Goal: Information Seeking & Learning: Check status

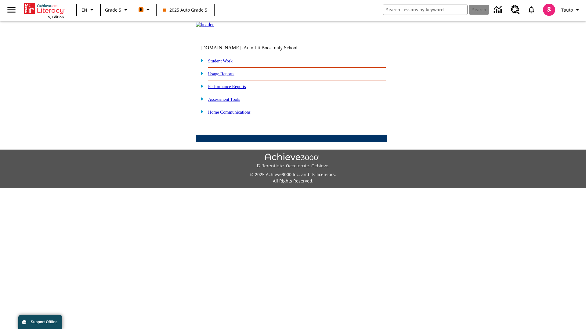
click at [233, 89] on link "Performance Reports" at bounding box center [227, 86] width 38 height 5
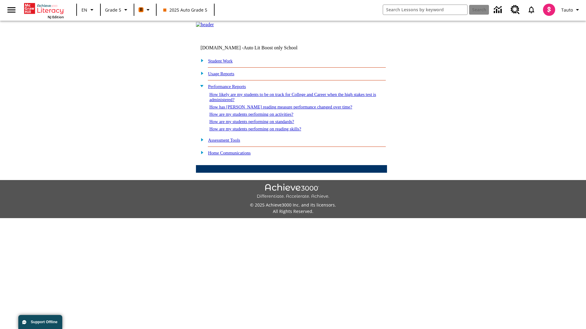
click at [257, 117] on link "How are my students performing on activities?" at bounding box center [251, 114] width 84 height 5
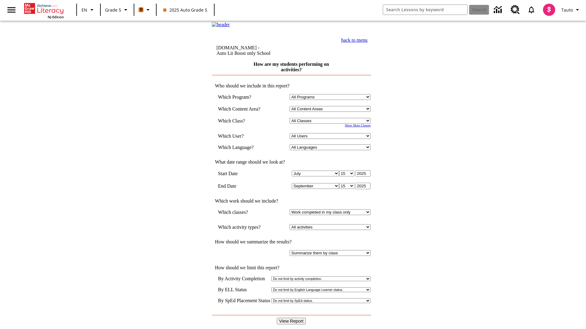
click at [331, 124] on select "Select a Class: All Classes 2025 Auto Grade 5 OL 2025 Auto Grade 6" at bounding box center [329, 121] width 81 height 6
select select "11133131"
